Goal: Navigation & Orientation: Go to known website

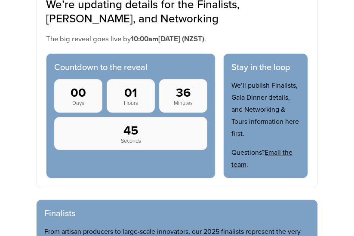
scroll to position [344, 0]
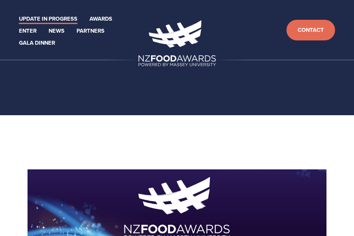
scroll to position [342, 0]
